Goal: Communication & Community: Answer question/provide support

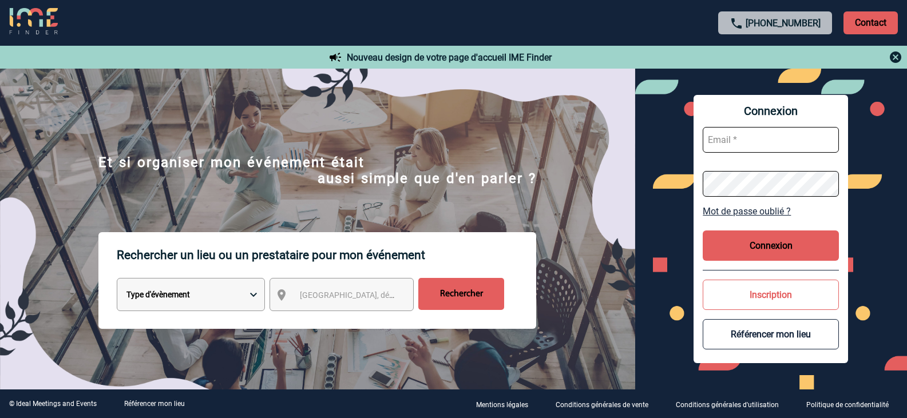
click at [738, 141] on input "text" at bounding box center [771, 140] width 136 height 26
type input "aurore.rosenpik@macif.fr"
click at [782, 248] on button "Connexion" at bounding box center [771, 246] width 136 height 30
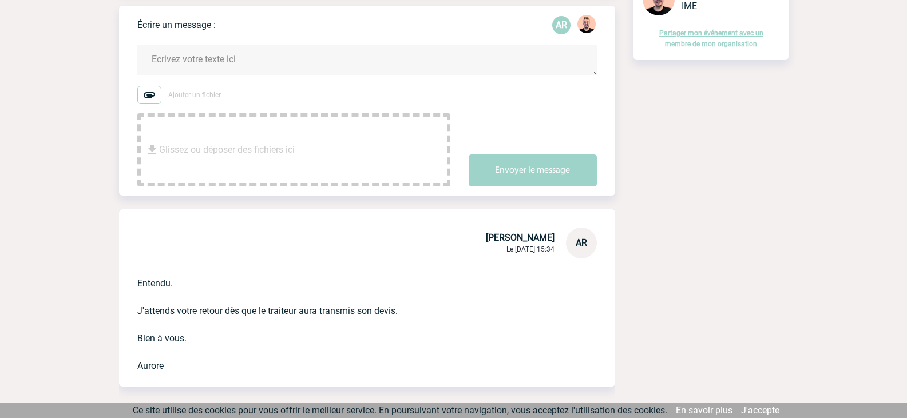
scroll to position [57, 0]
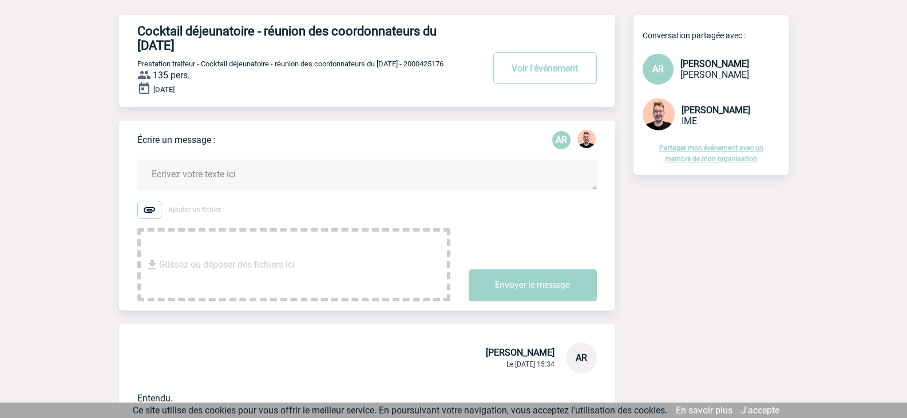
click at [191, 180] on textarea at bounding box center [367, 175] width 460 height 30
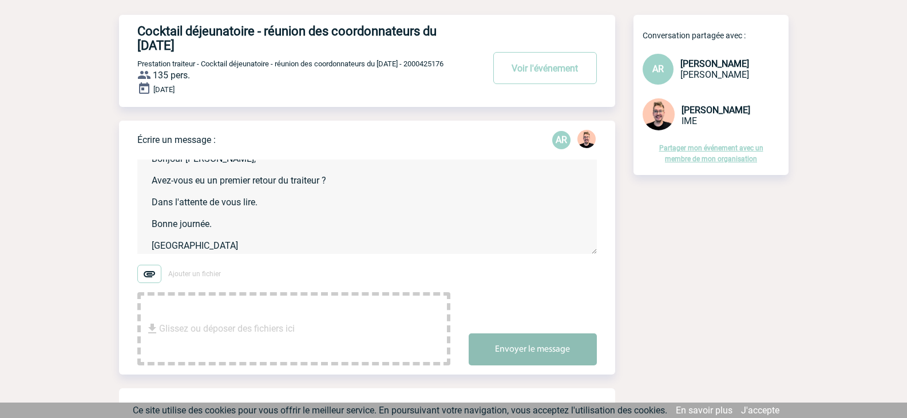
type textarea "Bonjour [PERSON_NAME], Avez-vous eu un premier retour du traiteur ? Dans l'atte…"
click at [544, 351] on button "Envoyer le message" at bounding box center [533, 350] width 128 height 32
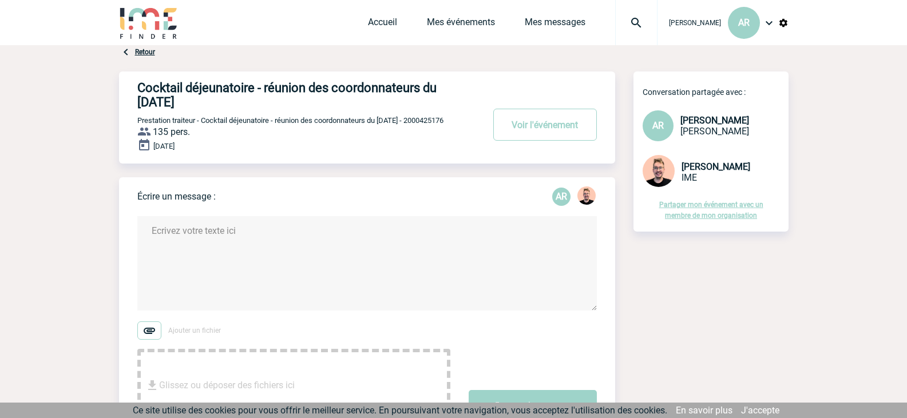
scroll to position [0, 0]
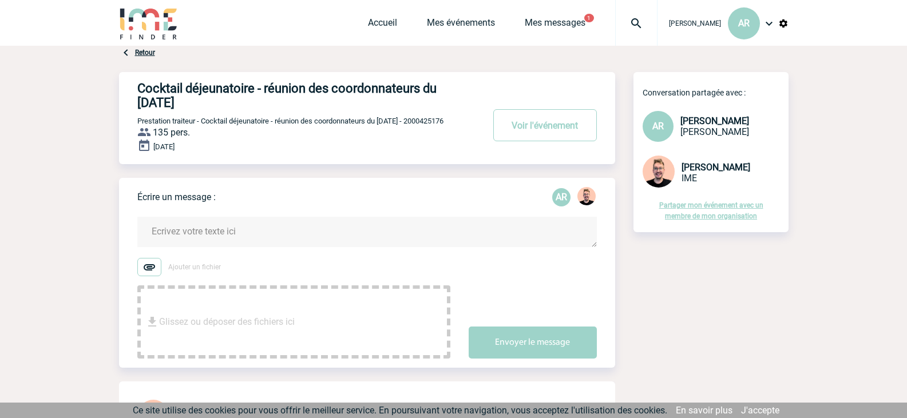
click at [302, 225] on textarea at bounding box center [367, 232] width 460 height 30
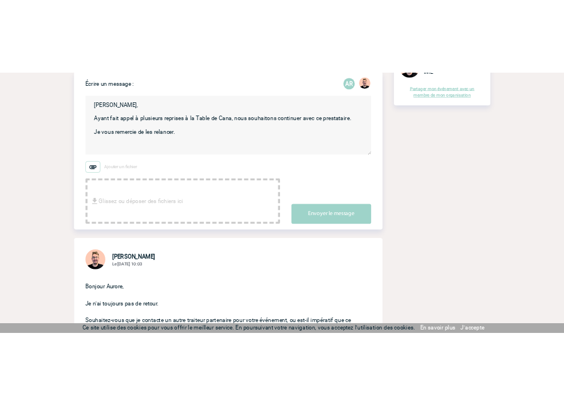
scroll to position [114, 0]
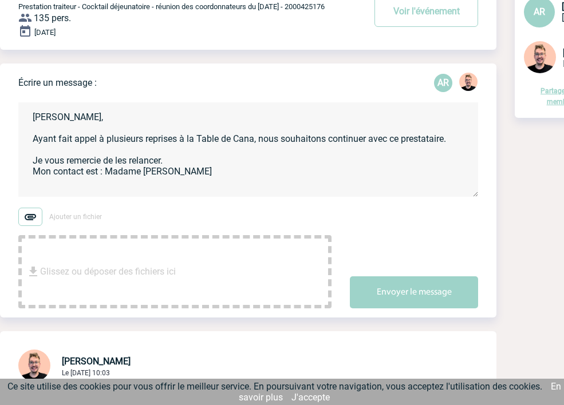
click at [106, 175] on textarea "Stefan, Ayant fait appel à plusieurs reprises à la Table de Cana, nous souhaito…" at bounding box center [248, 149] width 460 height 94
click at [167, 185] on textarea "Stefan, Ayant fait appel à plusieurs reprises à la Table de Cana, nous souhaito…" at bounding box center [248, 149] width 460 height 94
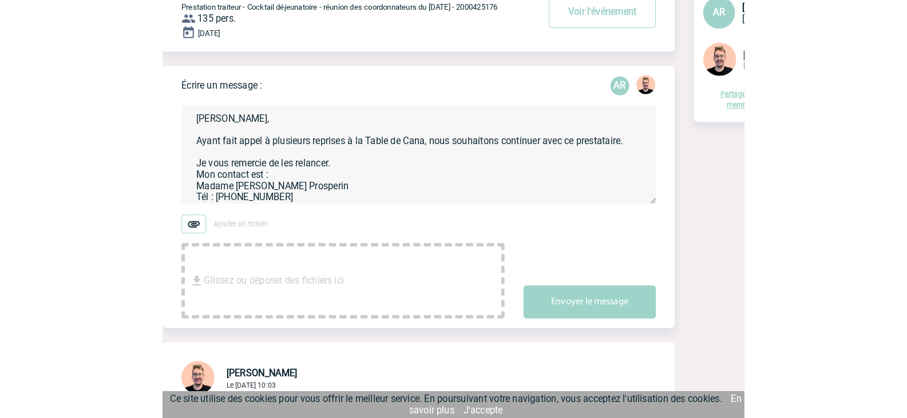
scroll to position [13, 0]
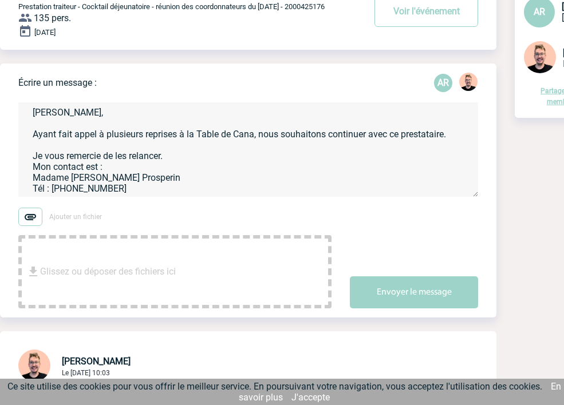
click at [126, 183] on textarea "Stefan, Ayant fait appel à plusieurs reprises à la Table de Cana, nous souhaito…" at bounding box center [248, 149] width 460 height 94
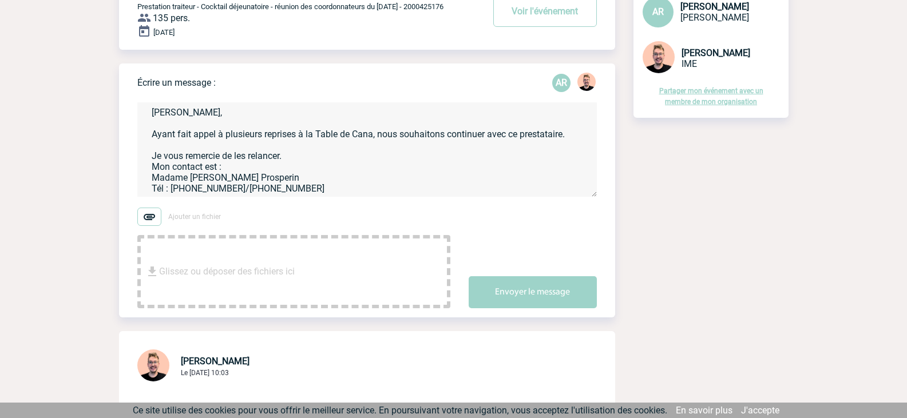
paste textarea "mf.prosperin@tabledecana.net"
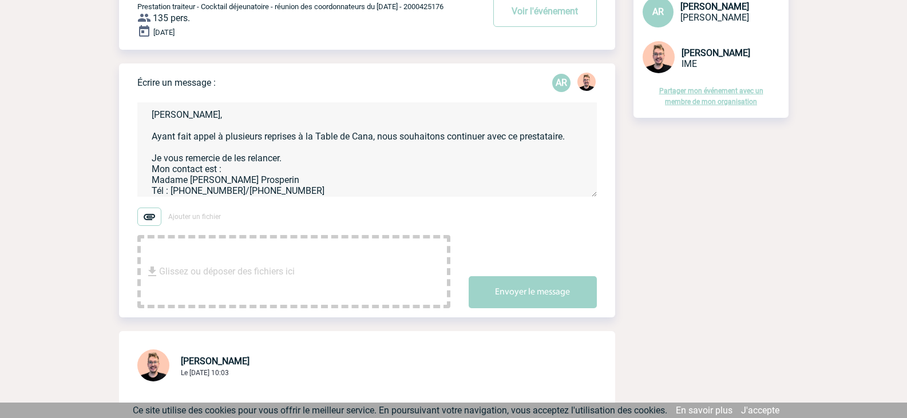
scroll to position [0, 0]
click at [287, 165] on textarea "Stefan, Ayant fait appel à plusieurs reprises à la Table de Cana, nous souhaito…" at bounding box center [367, 149] width 460 height 94
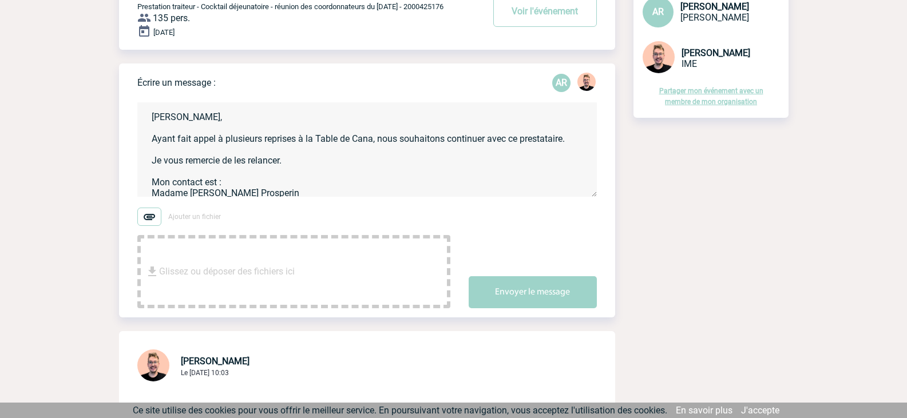
click at [153, 185] on textarea "Stefan, Ayant fait appel à plusieurs reprises à la Table de Cana, nous souhaito…" at bounding box center [367, 149] width 460 height 94
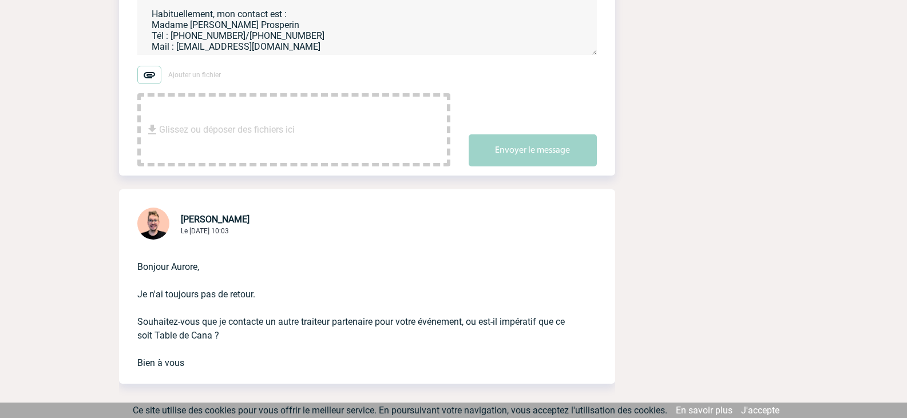
scroll to position [229, 0]
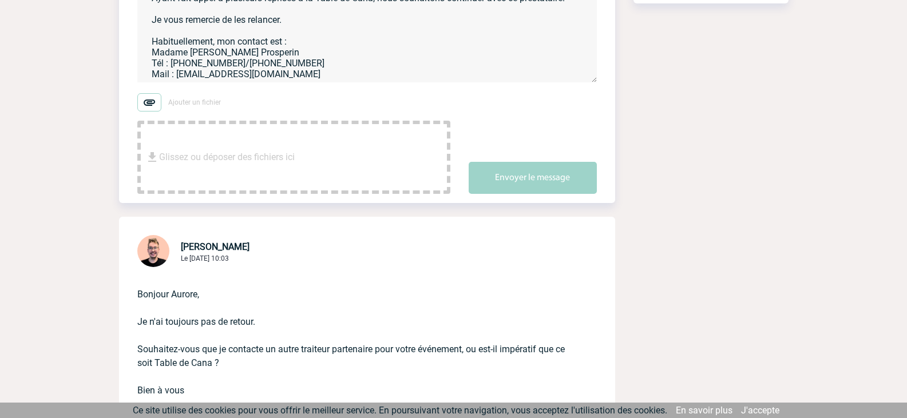
click at [305, 64] on textarea "Stefan, Ayant fait appel à plusieurs reprises à la Table de Cana, nous souhaito…" at bounding box center [367, 35] width 460 height 94
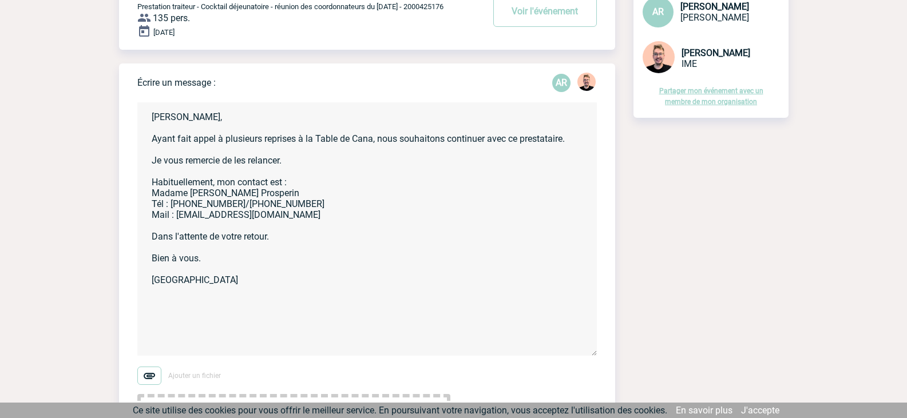
scroll to position [0, 0]
drag, startPoint x: 595, startPoint y: 198, endPoint x: 624, endPoint y: 336, distance: 141.0
click at [599, 361] on form "Stefan, Ayant fait appel à plusieurs reprises à la Table de Cana, nous souhaito…" at bounding box center [376, 279] width 478 height 383
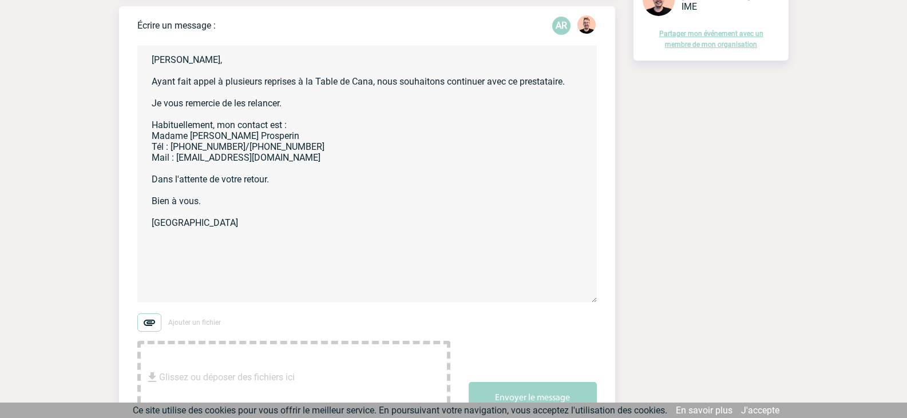
scroll to position [229, 0]
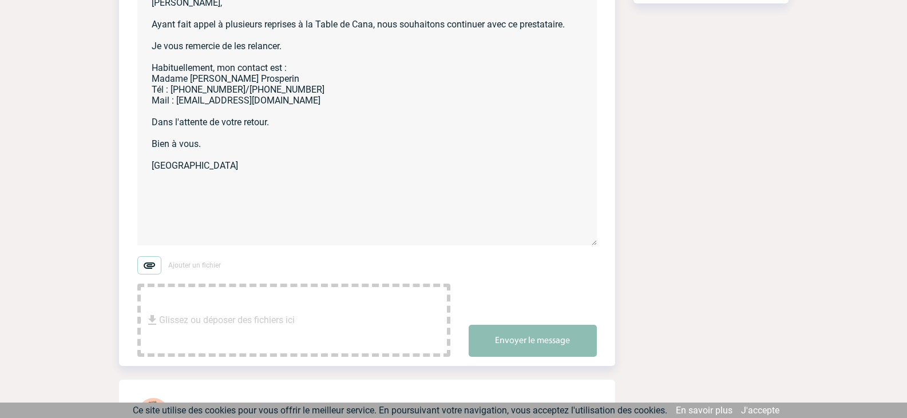
type textarea "Stefan, Ayant fait appel à plusieurs reprises à la Table de Cana, nous souhaito…"
click at [567, 349] on button "Envoyer le message" at bounding box center [533, 341] width 128 height 32
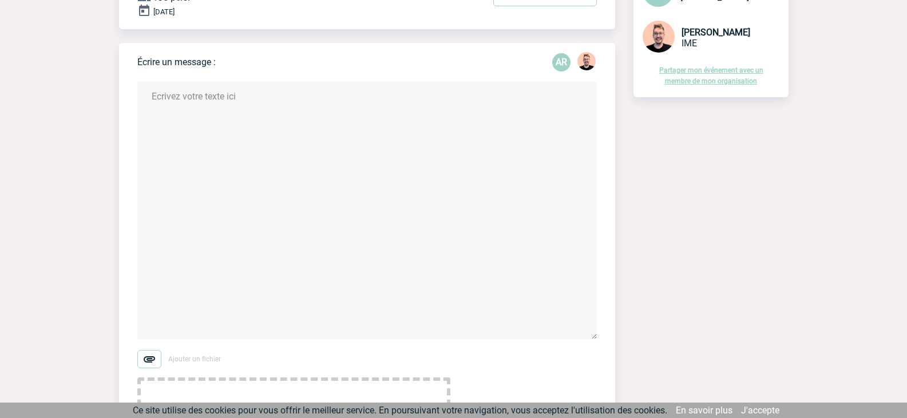
scroll to position [114, 0]
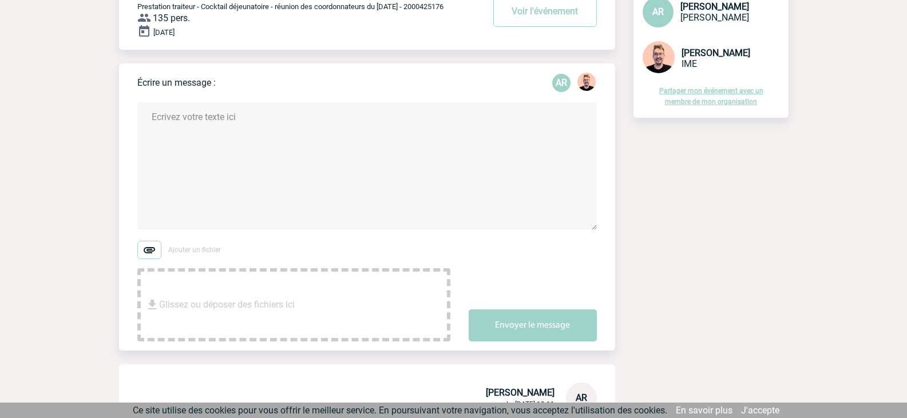
drag, startPoint x: 596, startPoint y: 359, endPoint x: 583, endPoint y: 221, distance: 138.5
click at [583, 221] on textarea at bounding box center [367, 166] width 460 height 128
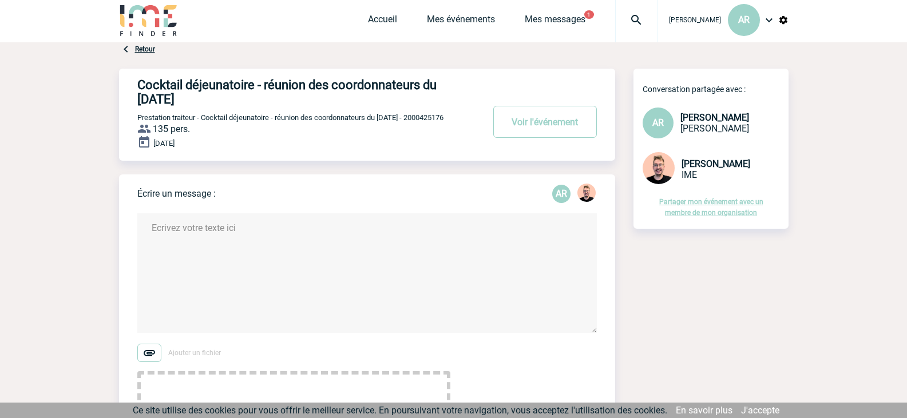
scroll to position [0, 0]
